Goal: Task Accomplishment & Management: Use online tool/utility

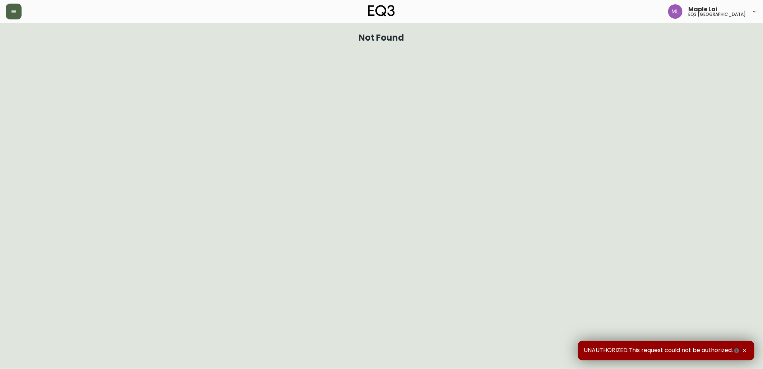
click at [8, 14] on button "button" at bounding box center [14, 12] width 16 height 16
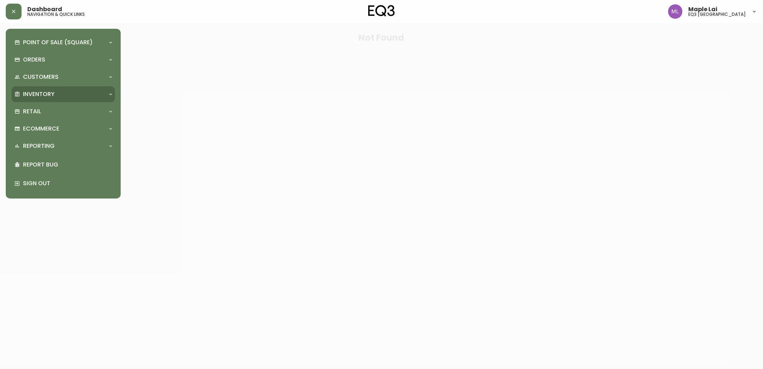
click at [44, 93] on p "Inventory" at bounding box center [39, 94] width 32 height 8
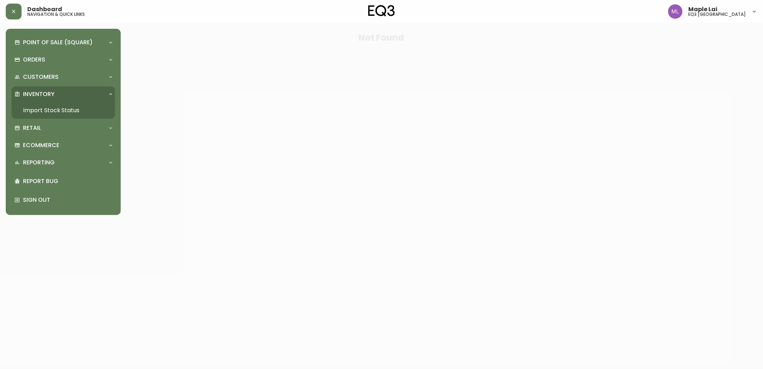
click at [45, 109] on link "Import Stock Status" at bounding box center [64, 110] width 104 height 17
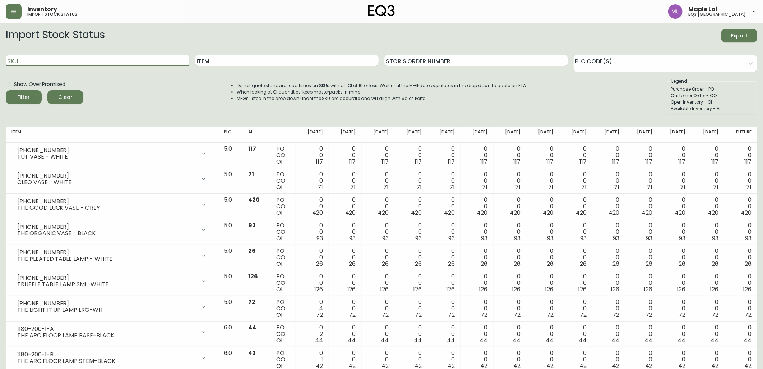
click at [58, 62] on input "SKU" at bounding box center [98, 61] width 184 height 12
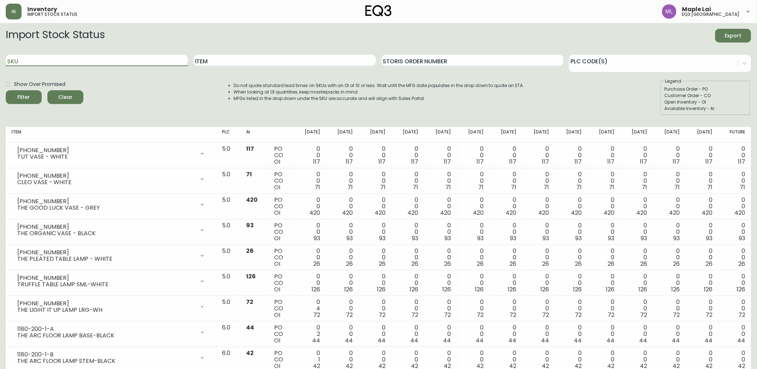
paste input "3020-980-13-A"
click at [6, 90] on button "Filter" at bounding box center [24, 97] width 36 height 14
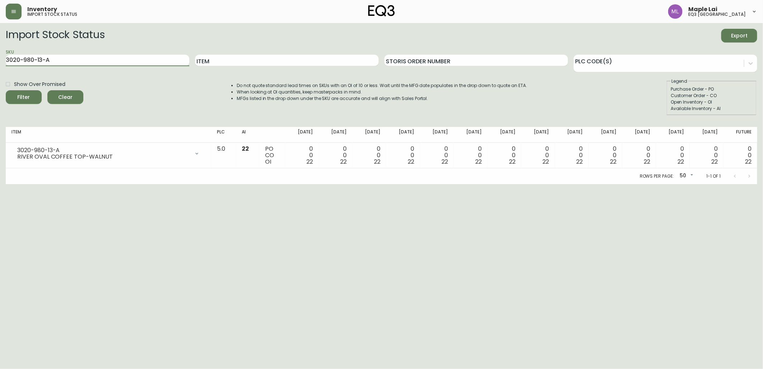
drag, startPoint x: 79, startPoint y: 59, endPoint x: 0, endPoint y: 56, distance: 79.5
click at [0, 53] on html "Inventory import stock status Maple Lai eq3 [GEOGRAPHIC_DATA] Import Stock Stat…" at bounding box center [381, 92] width 763 height 184
paste input "40-B"
type input "3020-980-40-B"
click at [6, 90] on button "Filter" at bounding box center [24, 97] width 36 height 14
